Goal: Task Accomplishment & Management: Use online tool/utility

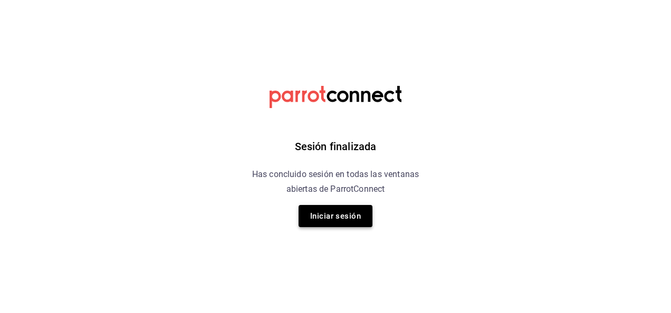
click at [346, 221] on button "Iniciar sesión" at bounding box center [336, 216] width 74 height 22
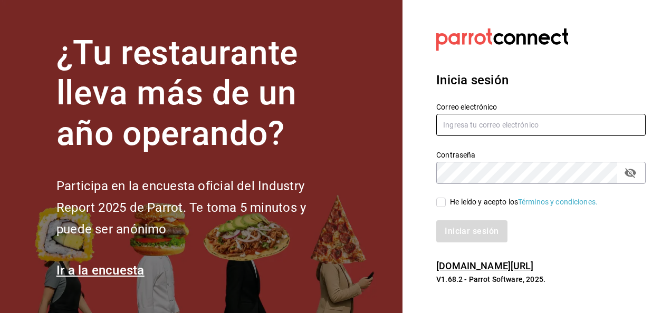
type input "[EMAIL_ADDRESS][PERSON_NAME][DOMAIN_NAME]"
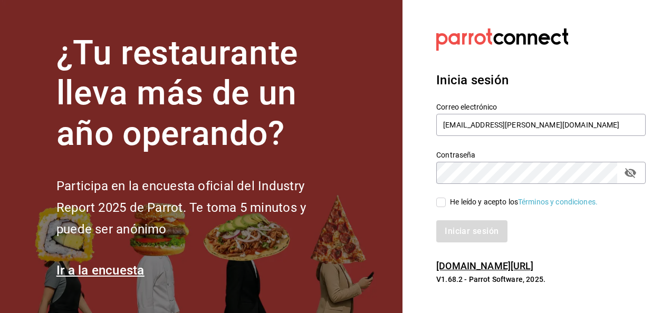
click at [443, 204] on input "He leído y acepto los Términos y condiciones." at bounding box center [440, 202] width 9 height 9
checkbox input "true"
click at [458, 225] on button "Iniciar sesión" at bounding box center [472, 232] width 72 height 22
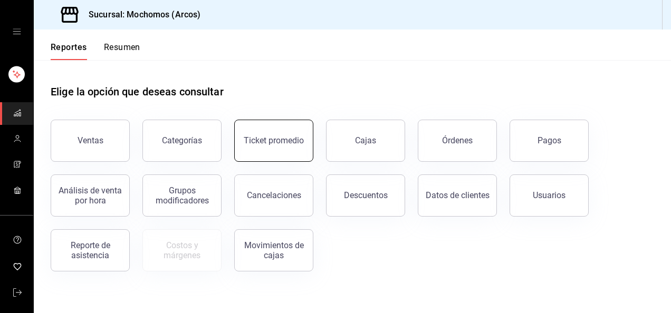
click at [308, 139] on button "Ticket promedio" at bounding box center [273, 141] width 79 height 42
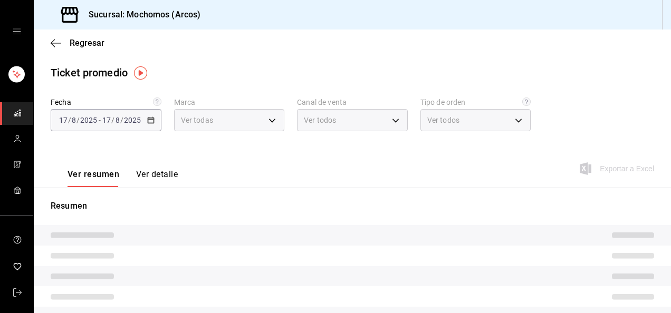
type input "dd36a3dd-8c35-4563-bc3a-0ae6137ce787"
type input "PARROT,UBER_EATS,RAPPI,DIDI_FOOD,ONLINE"
type input "c6b8ee8d-4955-4723-bae1-372b147e207b,27be71f3-ce18-4cfa-bd3b-e966efc6a73f,EXTER…"
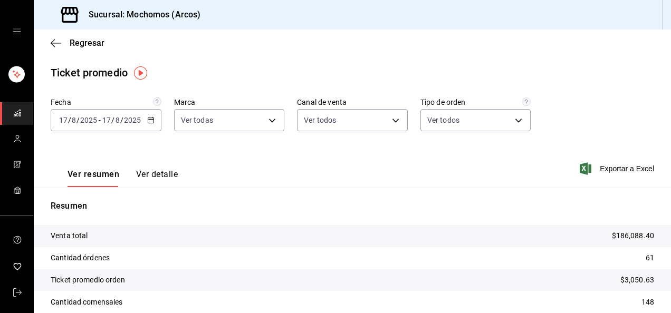
click at [147, 121] on icon "button" at bounding box center [150, 120] width 7 height 7
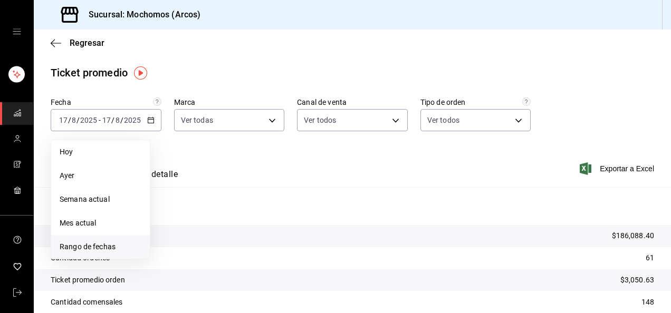
click at [122, 244] on span "Rango de fechas" at bounding box center [101, 247] width 82 height 11
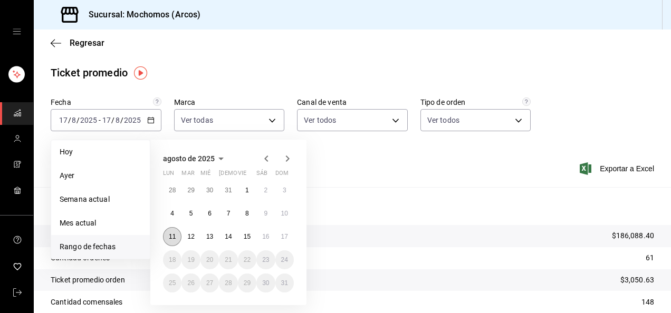
click at [175, 241] on button "11" at bounding box center [172, 236] width 18 height 19
click at [284, 238] on abbr "17" at bounding box center [284, 236] width 7 height 7
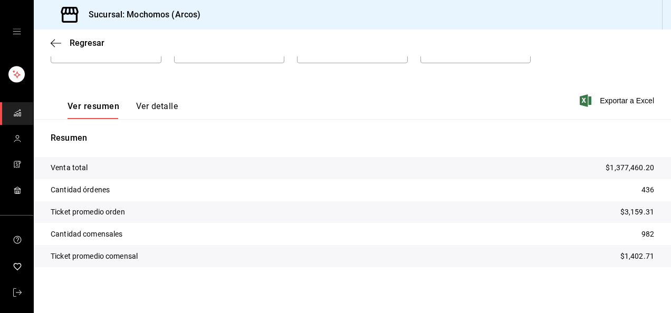
scroll to position [69, 0]
click at [55, 46] on icon "button" at bounding box center [56, 43] width 11 height 9
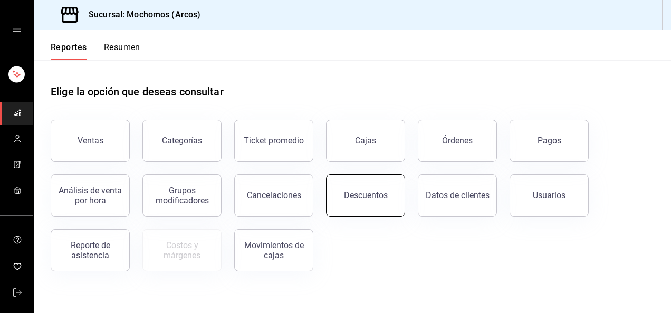
click at [389, 193] on button "Descuentos" at bounding box center [365, 196] width 79 height 42
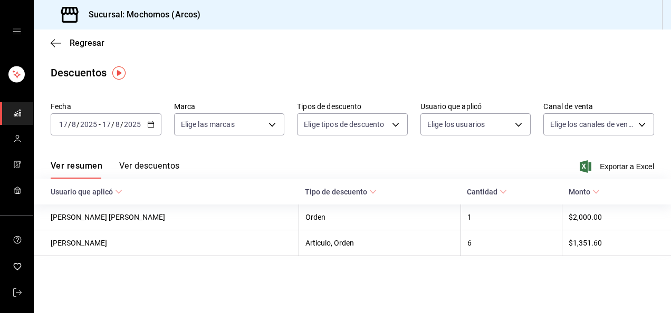
click at [151, 126] on icon "button" at bounding box center [150, 124] width 7 height 7
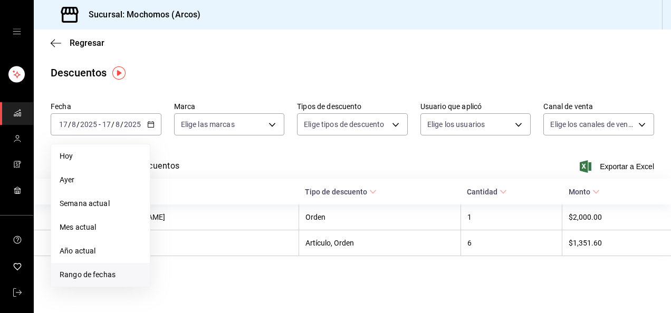
click at [117, 270] on span "Rango de fechas" at bounding box center [101, 275] width 82 height 11
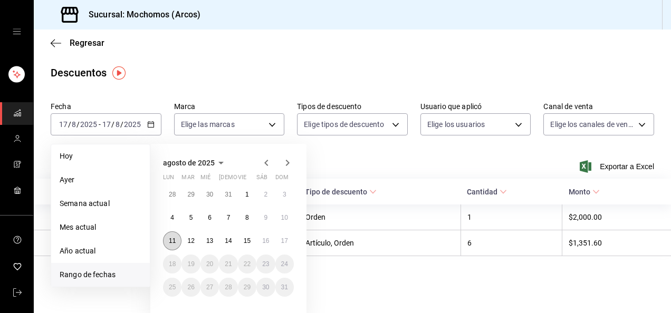
click at [164, 241] on button "11" at bounding box center [172, 241] width 18 height 19
click at [284, 244] on abbr "17" at bounding box center [284, 240] width 7 height 7
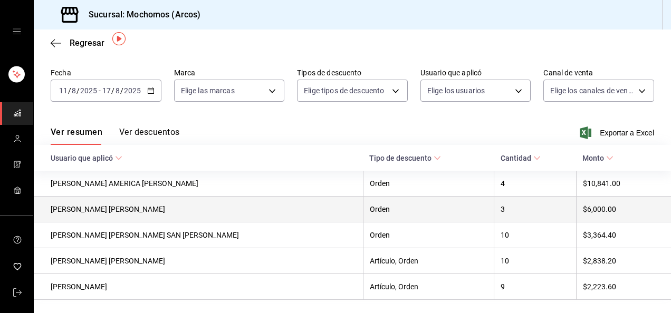
scroll to position [64, 0]
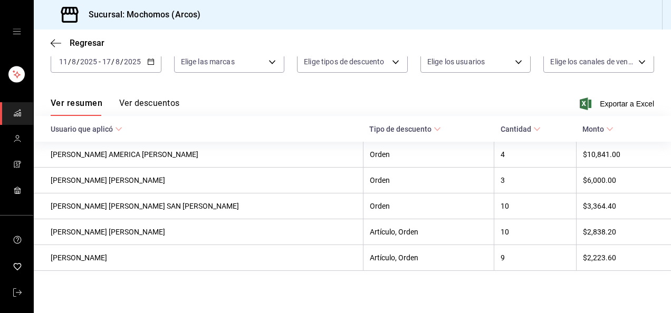
click at [172, 103] on button "Ver descuentos" at bounding box center [149, 107] width 60 height 18
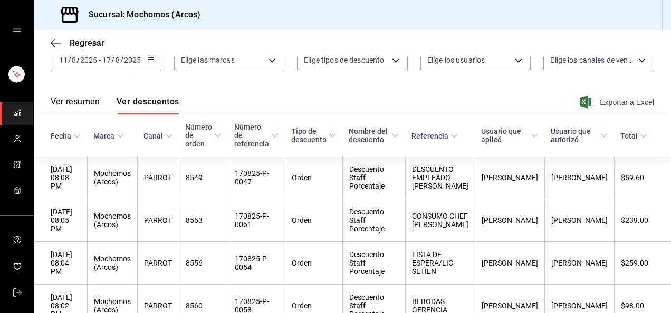
click at [618, 105] on span "Exportar a Excel" at bounding box center [618, 102] width 72 height 13
